Goal: Transaction & Acquisition: Download file/media

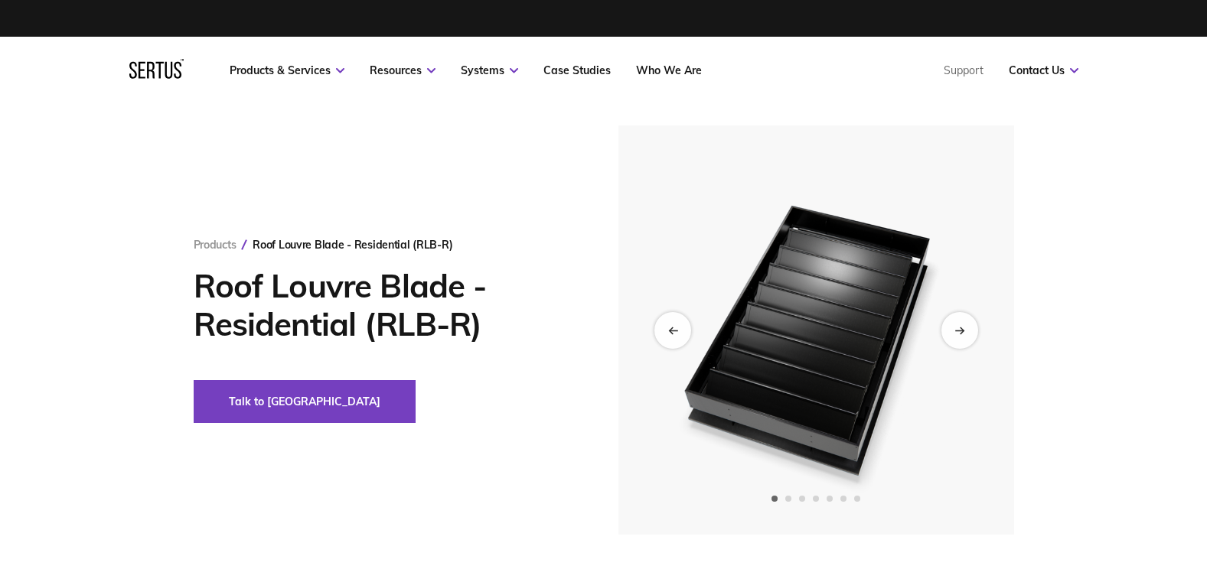
click at [901, 356] on img at bounding box center [816, 330] width 376 height 409
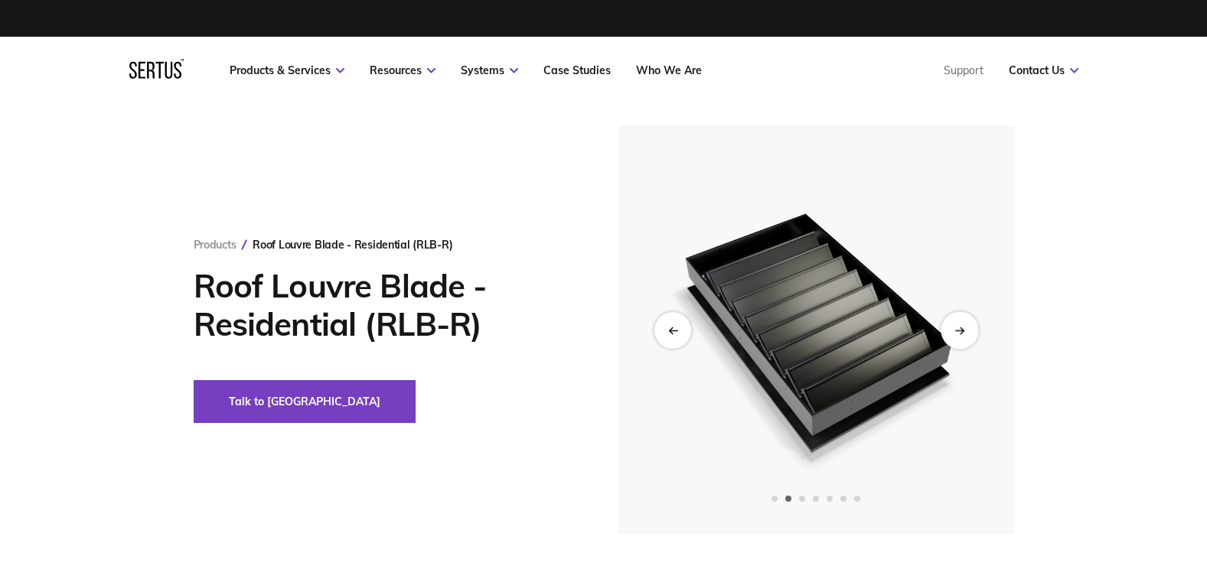
click at [951, 331] on div "Next slide" at bounding box center [960, 331] width 38 height 38
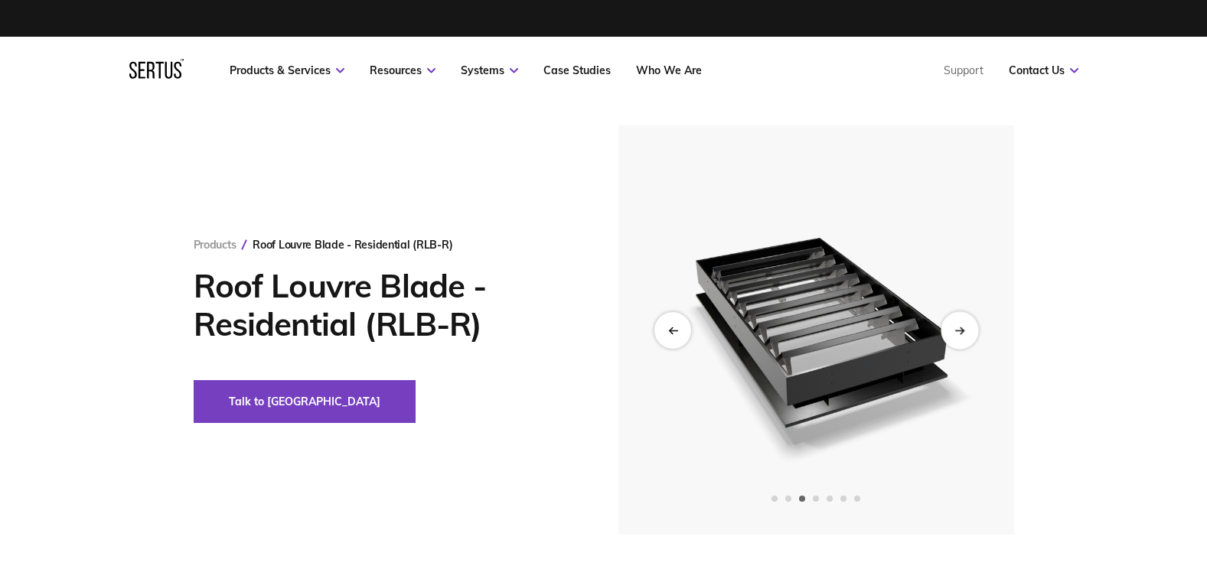
click at [951, 331] on div "Next slide" at bounding box center [960, 331] width 38 height 38
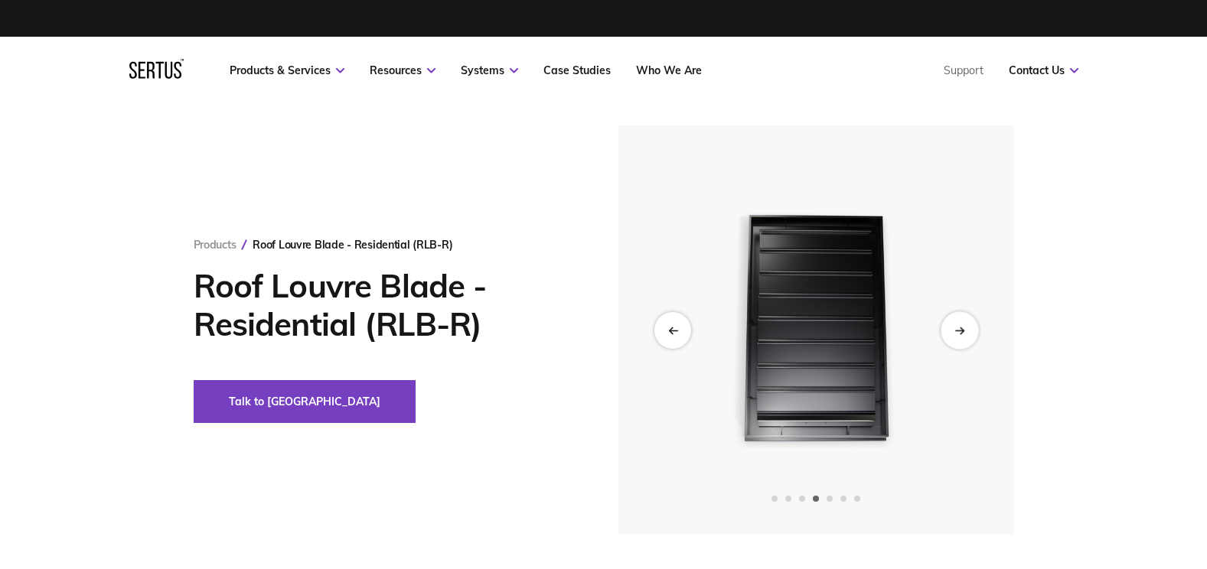
click at [951, 331] on div "Next slide" at bounding box center [960, 331] width 38 height 38
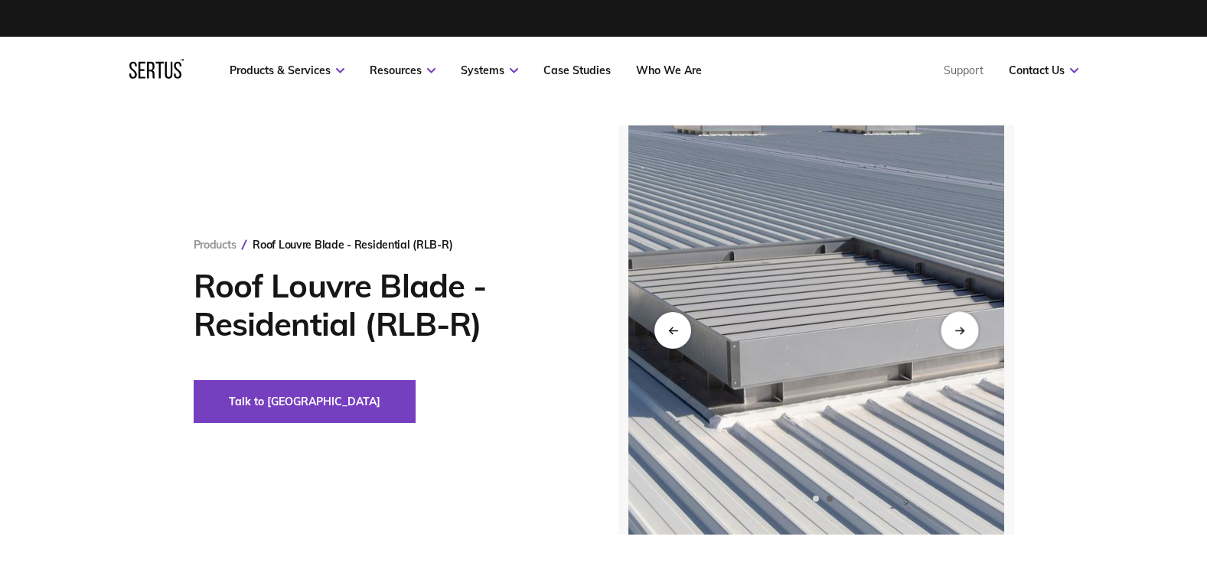
click at [951, 331] on div "Next slide" at bounding box center [960, 331] width 38 height 38
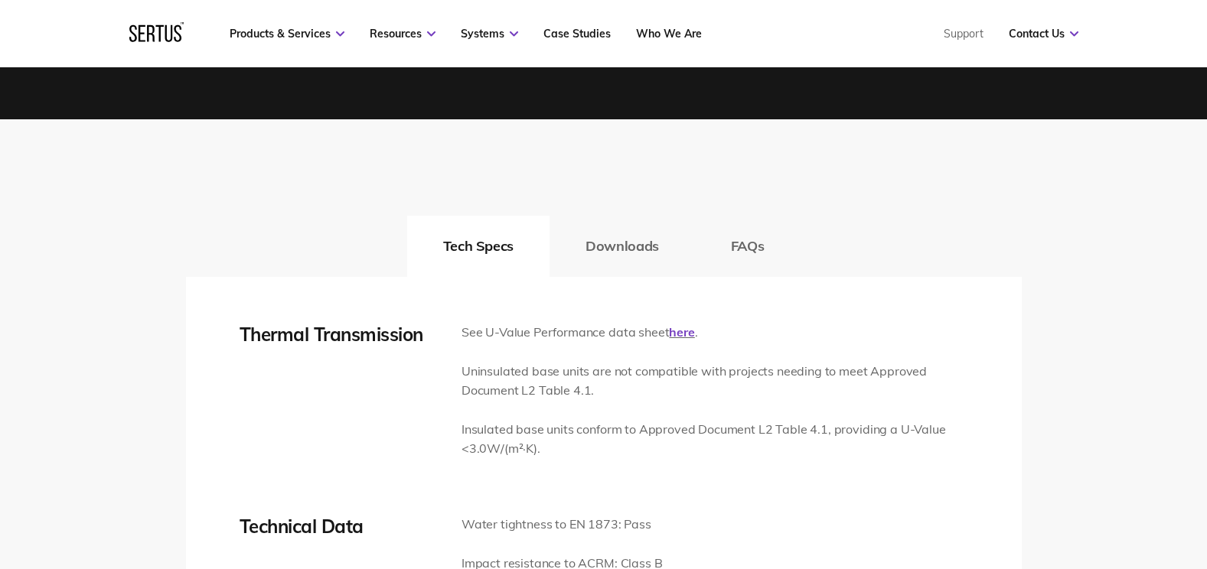
scroll to position [2220, 0]
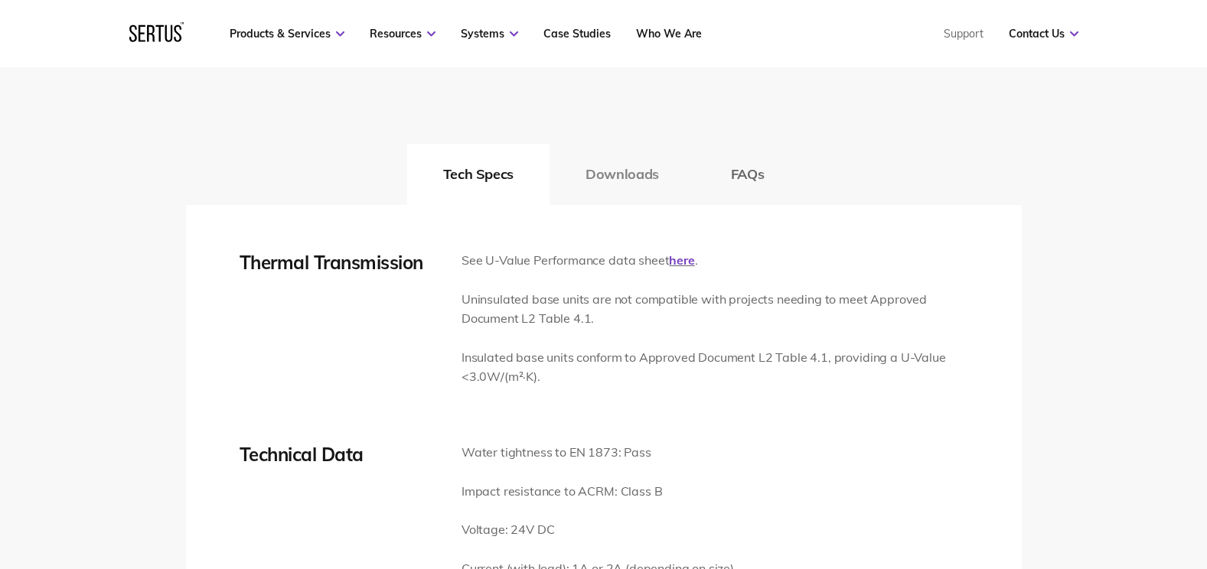
click at [622, 178] on button "Downloads" at bounding box center [622, 174] width 145 height 61
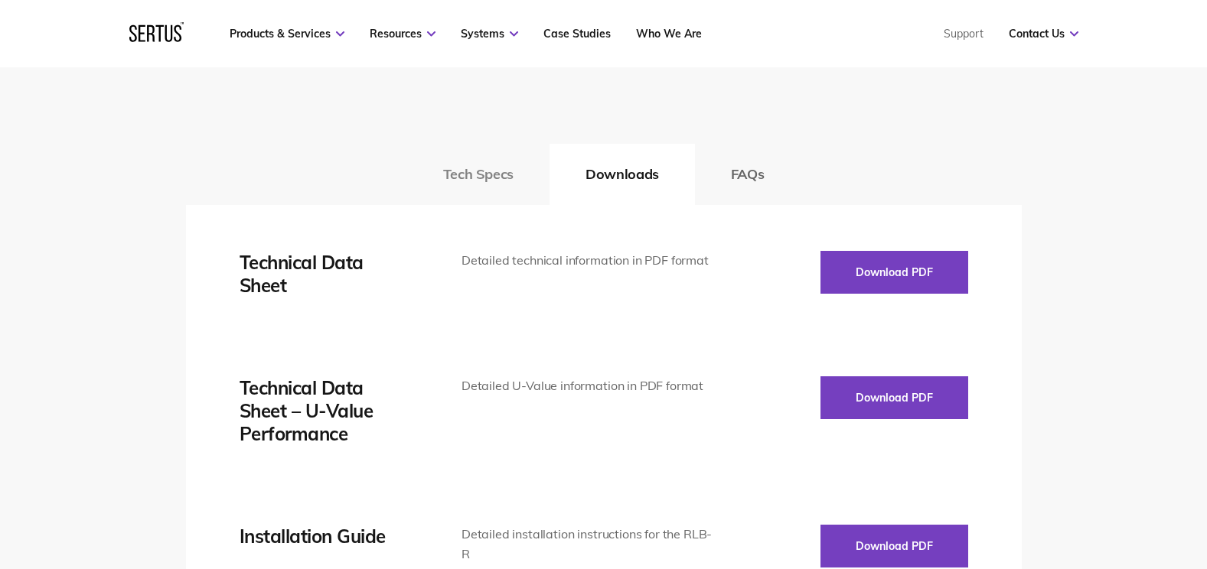
click at [532, 181] on button "Tech Specs" at bounding box center [478, 174] width 142 height 61
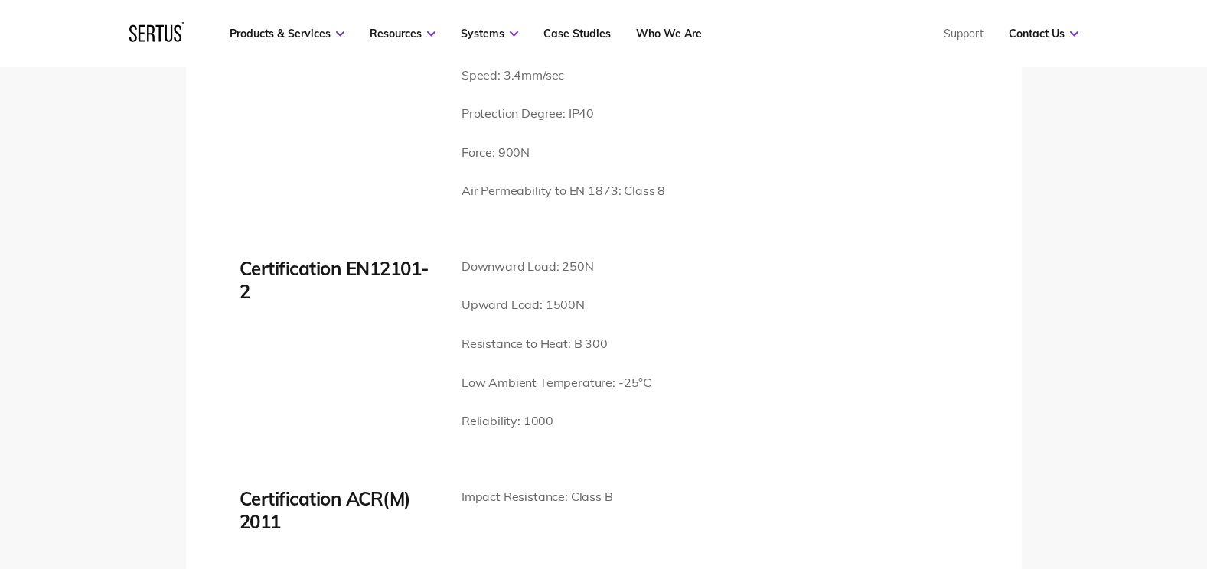
scroll to position [2832, 0]
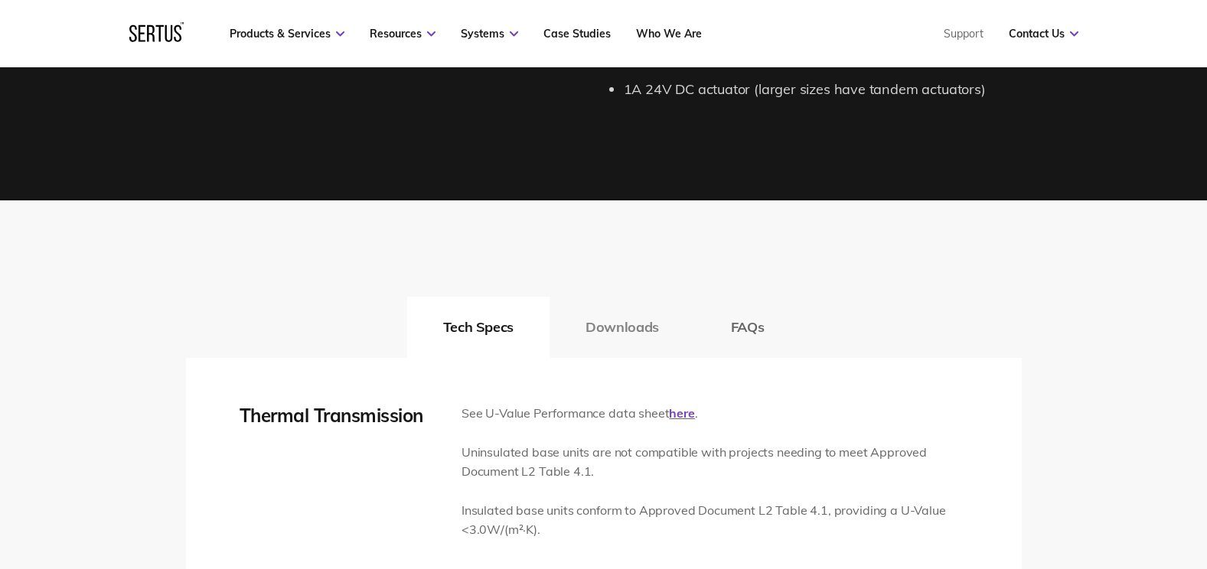
click at [599, 333] on button "Downloads" at bounding box center [622, 327] width 145 height 61
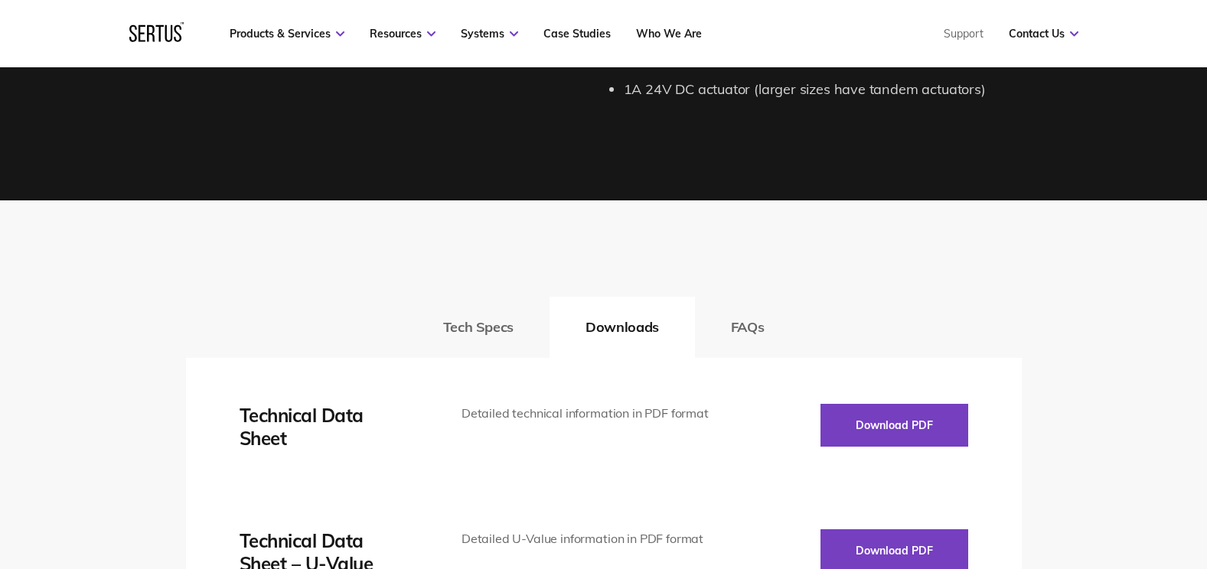
scroll to position [2296, 0]
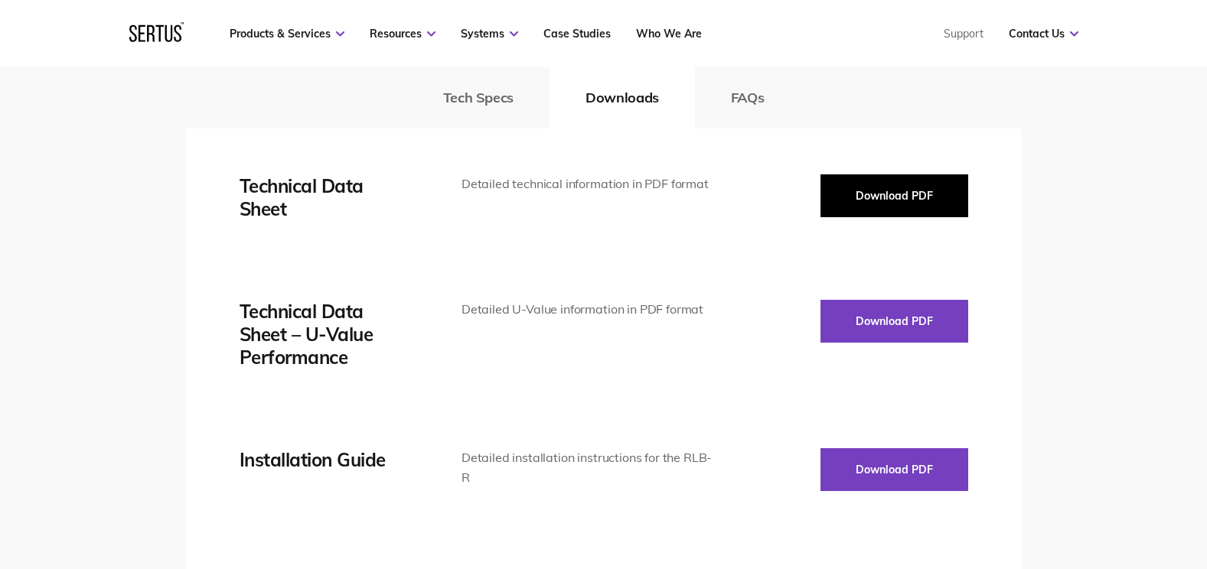
click at [877, 201] on button "Download PDF" at bounding box center [895, 196] width 148 height 43
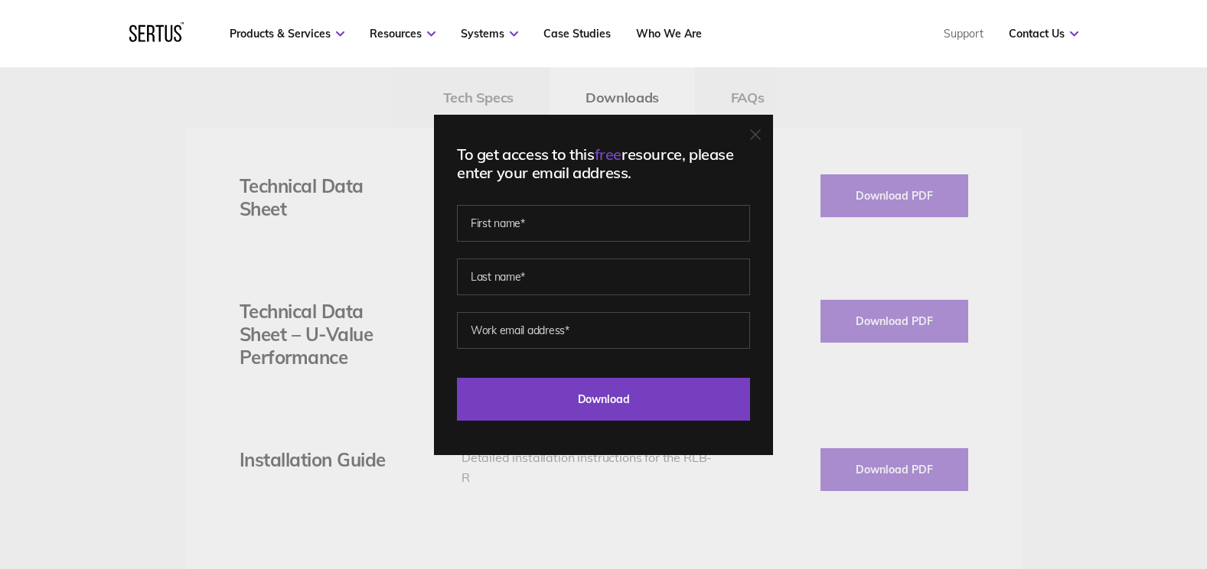
click at [761, 139] on icon at bounding box center [755, 134] width 11 height 11
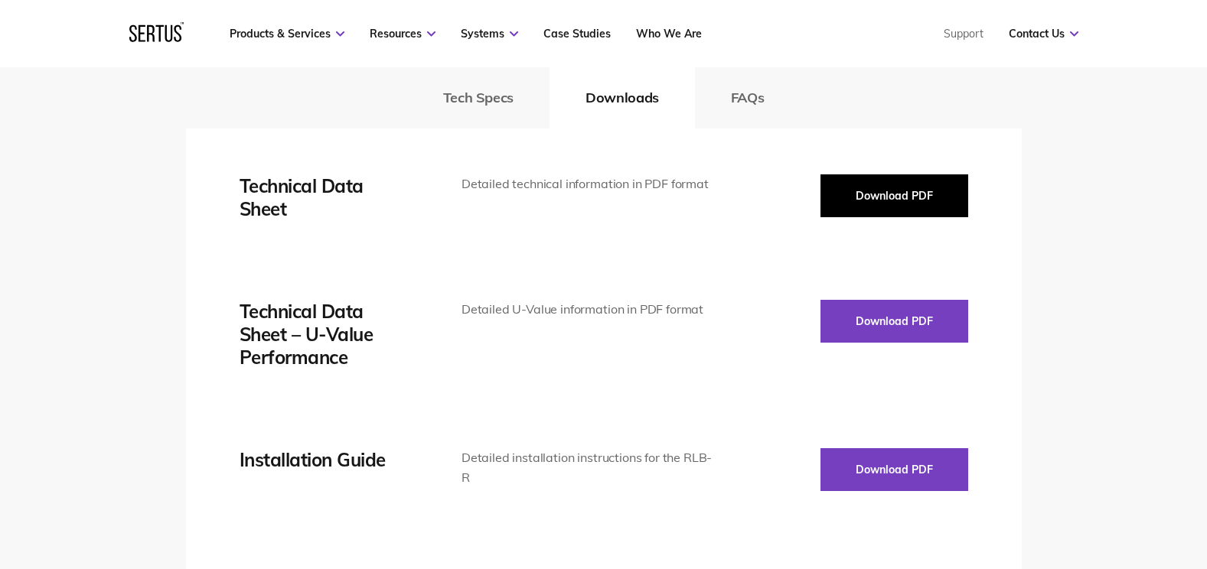
click at [907, 195] on button "Download PDF" at bounding box center [895, 196] width 148 height 43
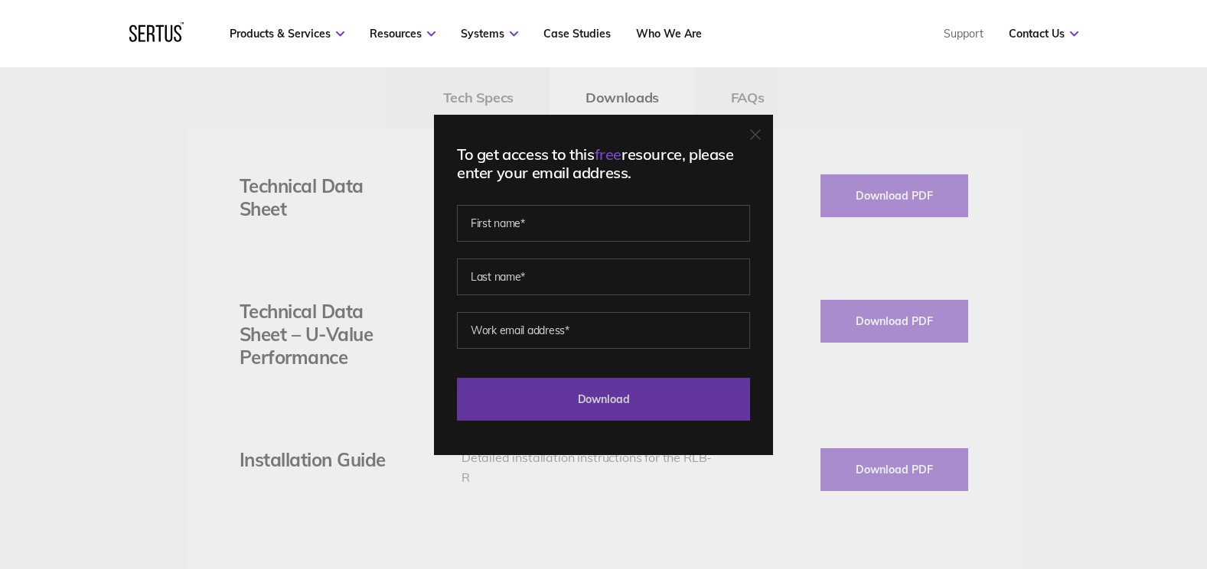
click at [627, 395] on input "Download" at bounding box center [603, 399] width 293 height 43
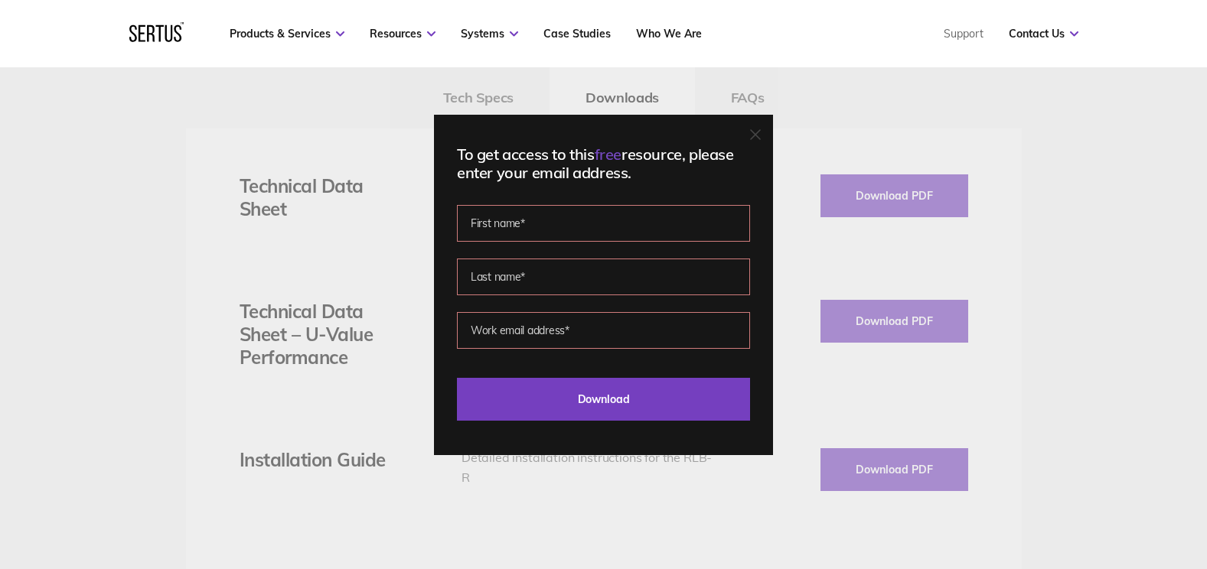
click at [761, 129] on icon at bounding box center [755, 134] width 11 height 11
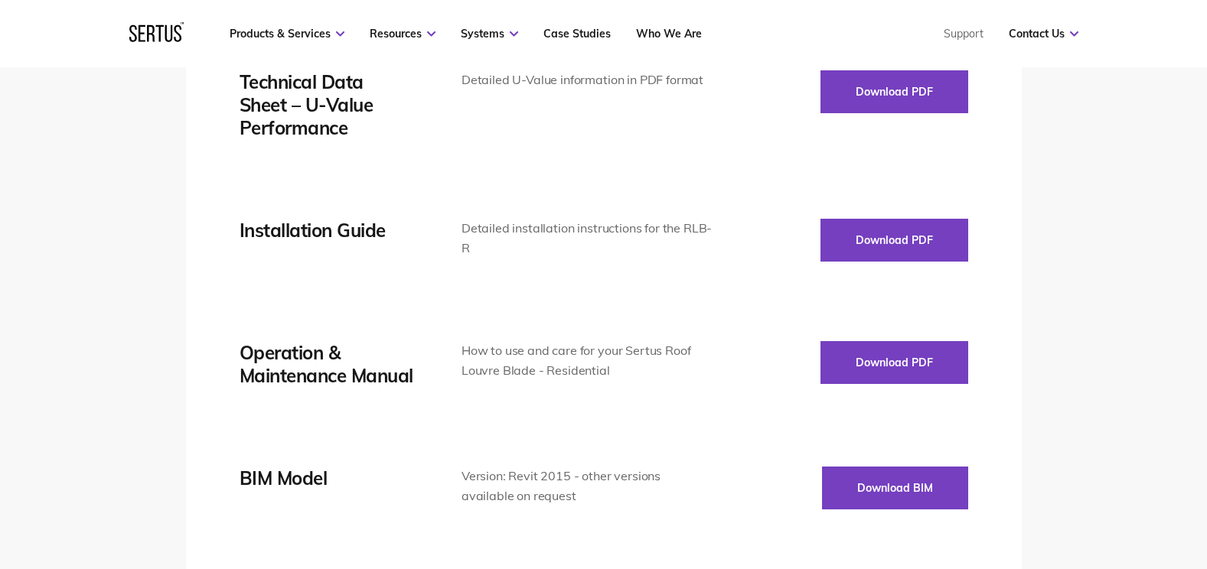
scroll to position [2449, 0]
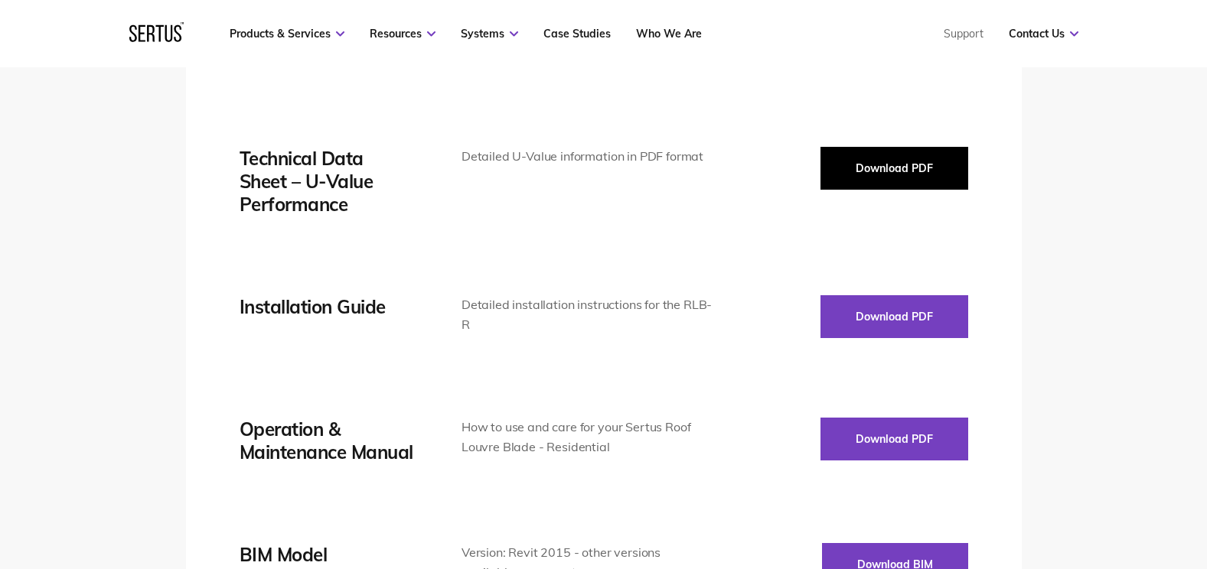
click at [858, 187] on button "Download PDF" at bounding box center [895, 168] width 148 height 43
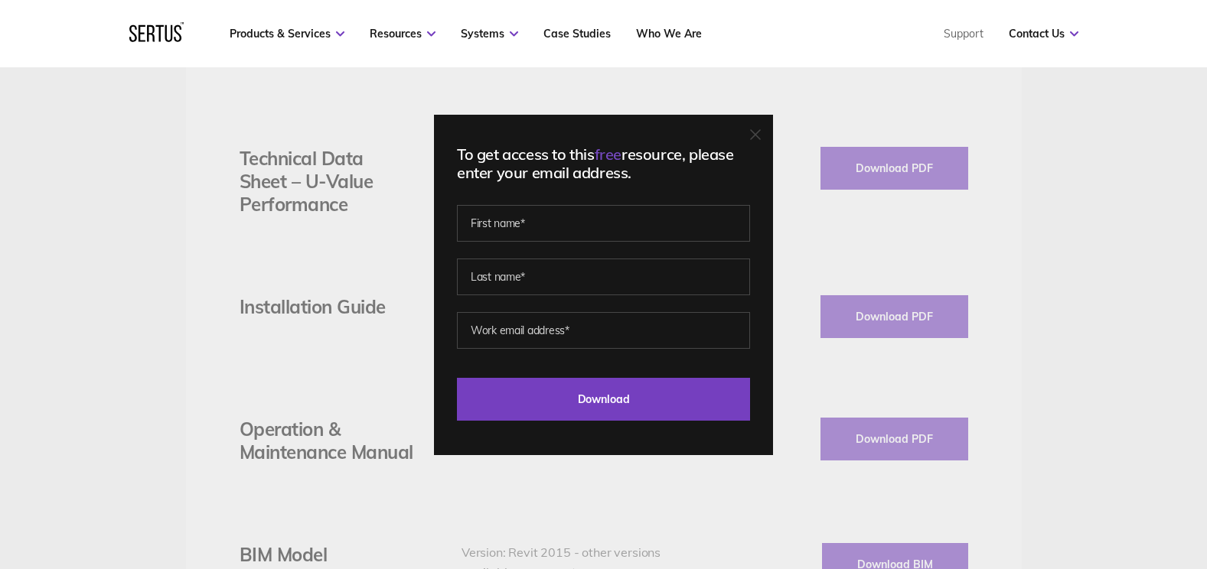
drag, startPoint x: 792, startPoint y: 99, endPoint x: 790, endPoint y: 109, distance: 11.0
click at [793, 99] on div "To get access to this free resource, please enter your email address. Last Down…" at bounding box center [603, 284] width 1207 height 569
